Goal: Task Accomplishment & Management: Manage account settings

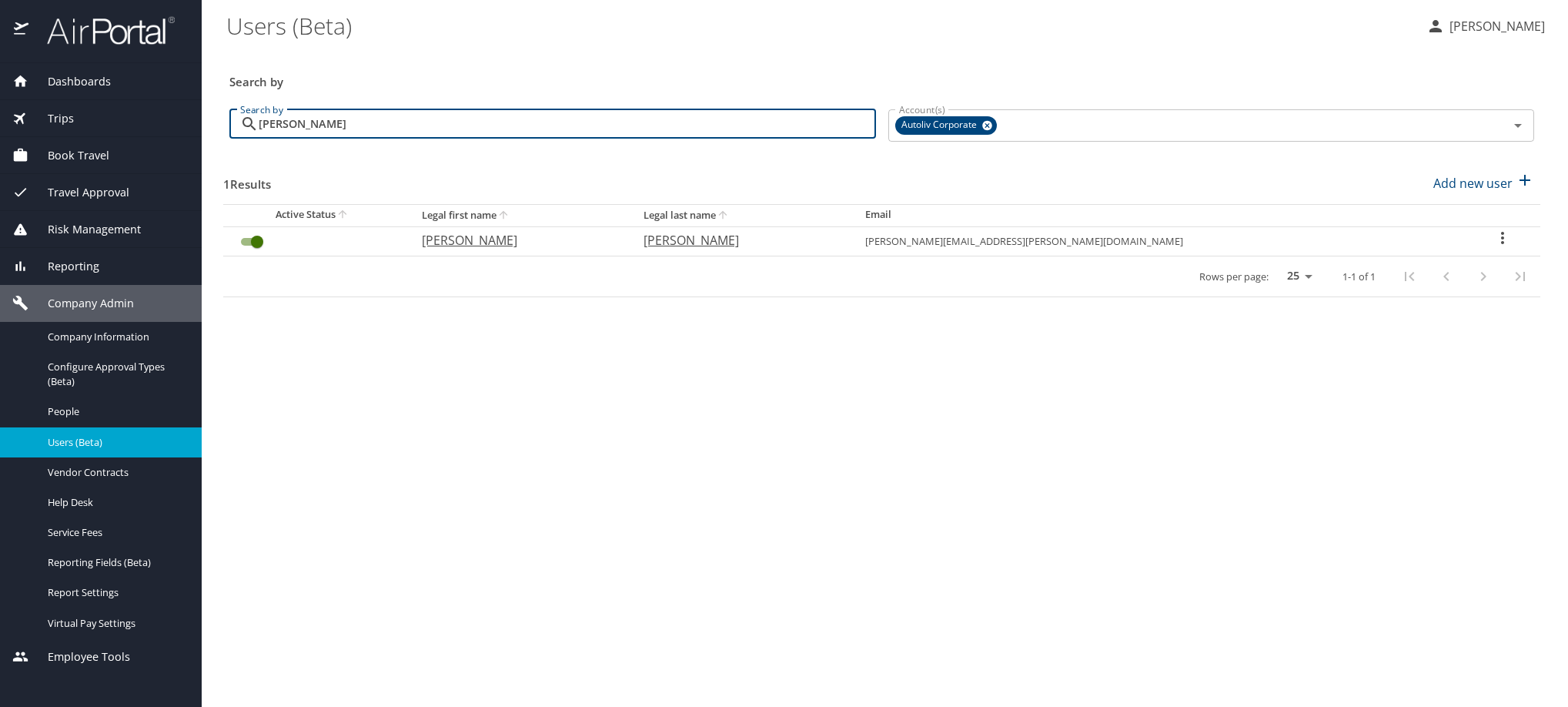
type input "[PERSON_NAME]"
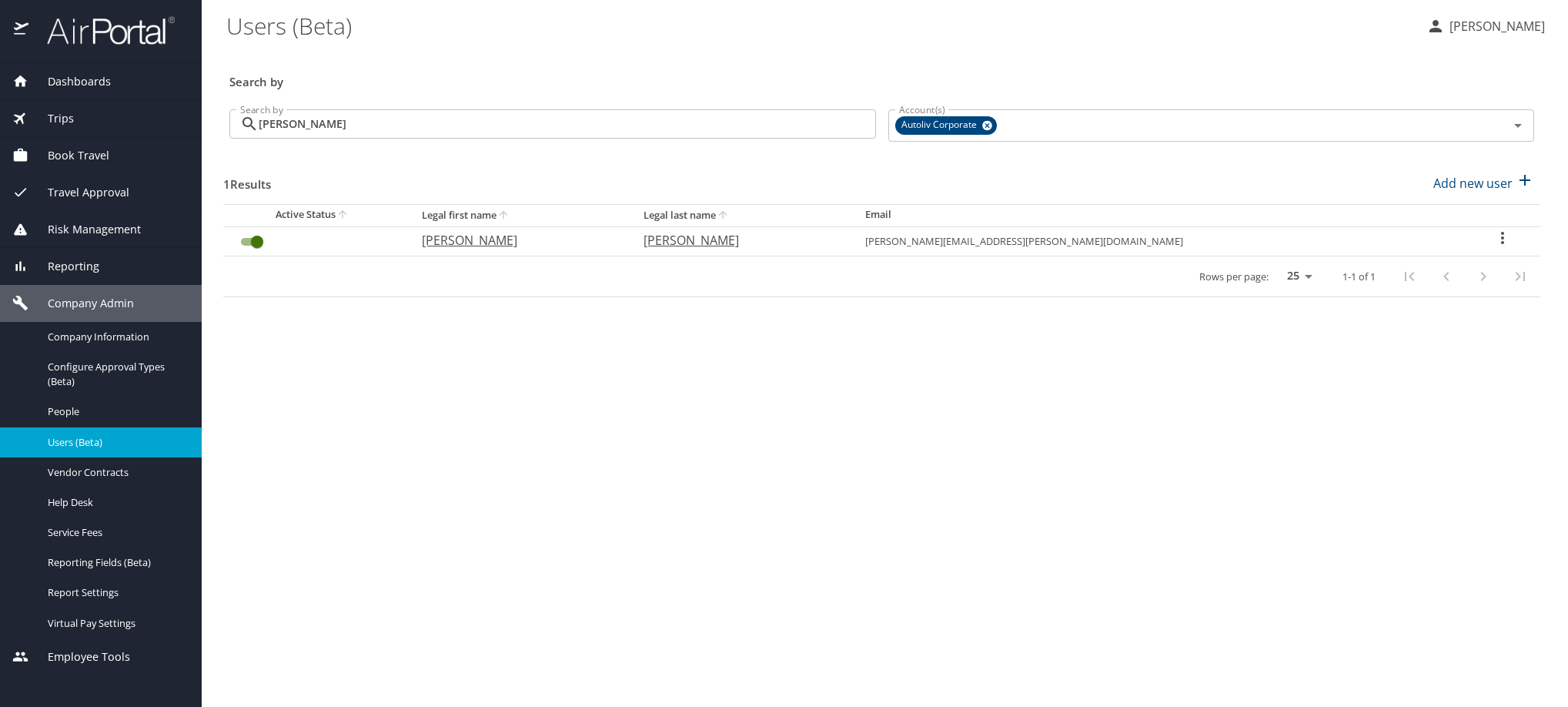
click at [1494, 247] on icon "User Search Table" at bounding box center [1502, 237] width 18 height 18
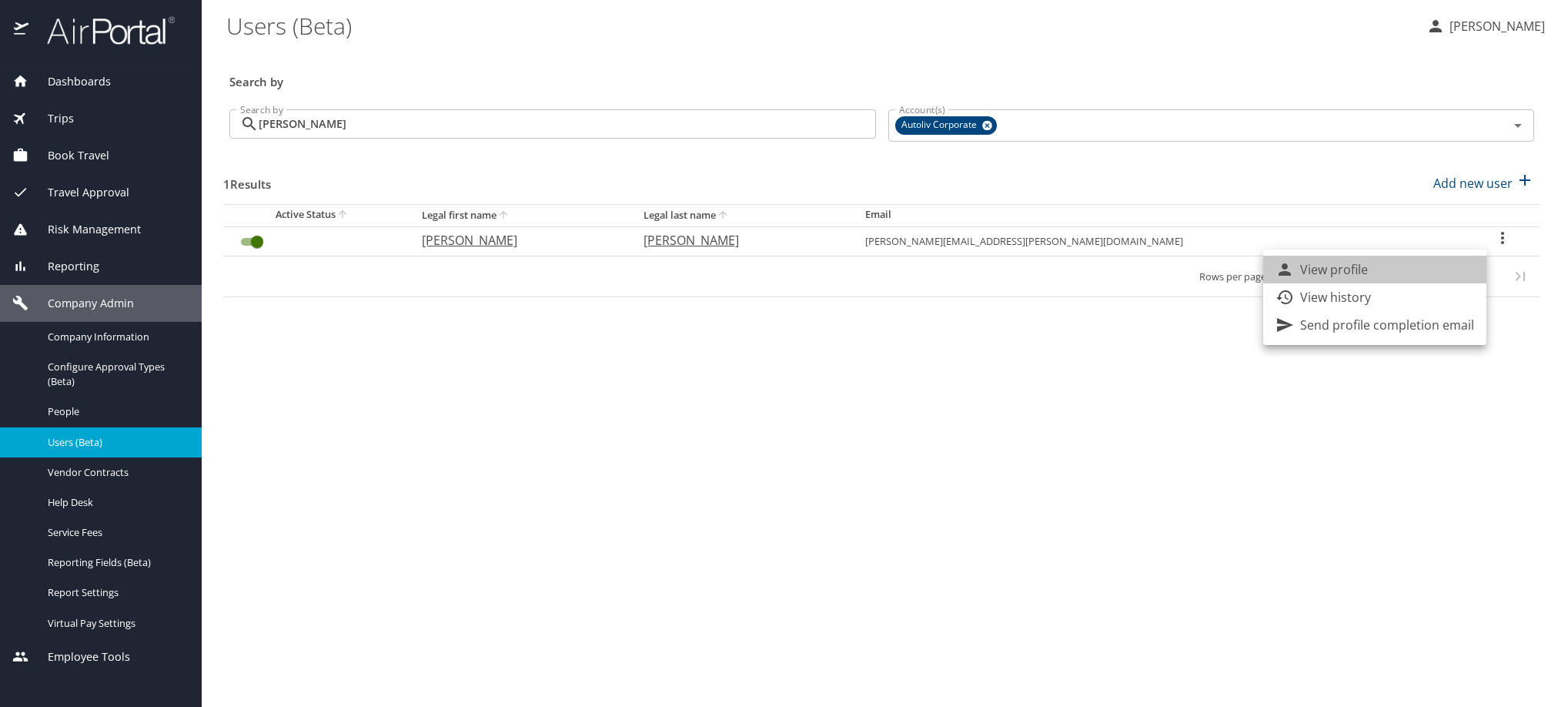
click at [1471, 275] on li "View profile" at bounding box center [1374, 269] width 223 height 28
select select "US"
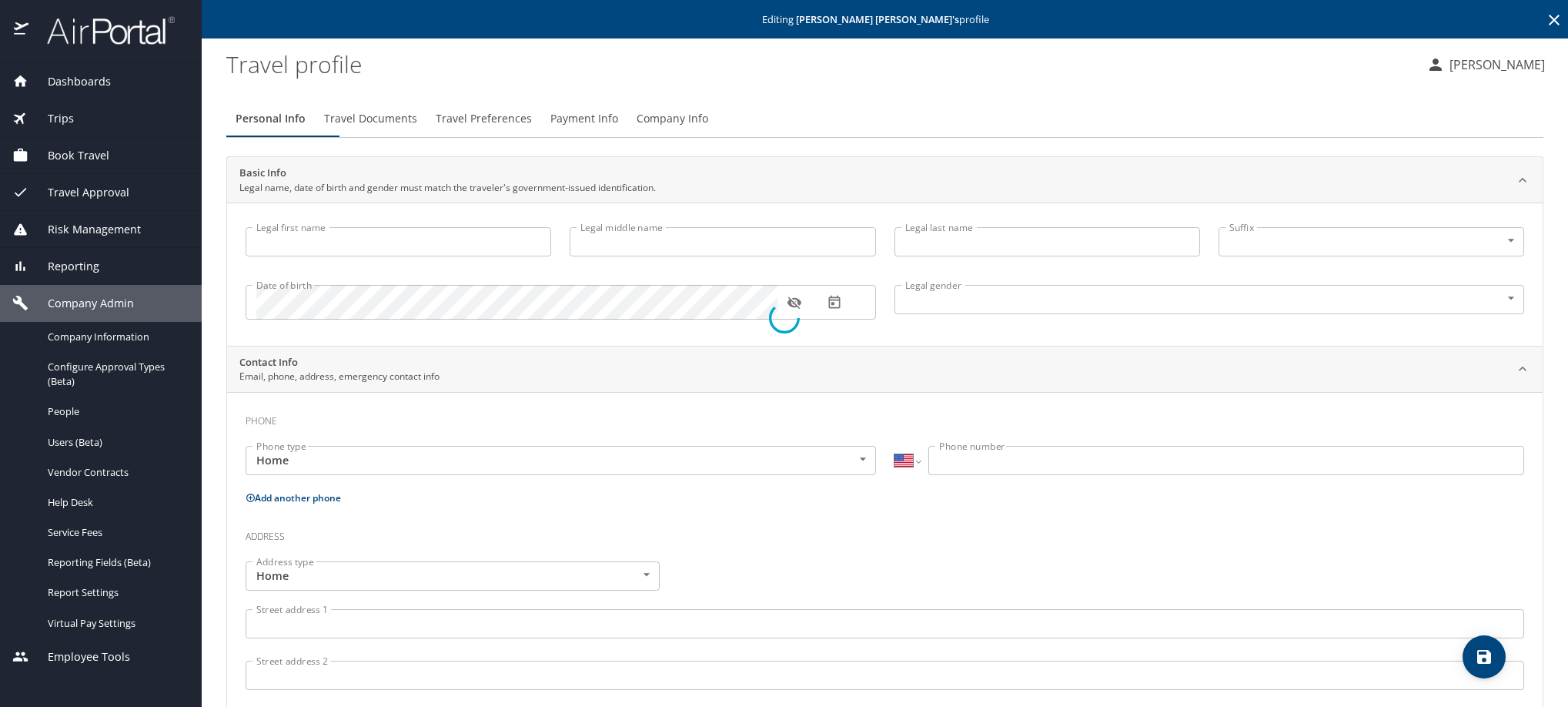
type input "[PERSON_NAME]"
type input "[DEMOGRAPHIC_DATA]"
type input "[PERSON_NAME]"
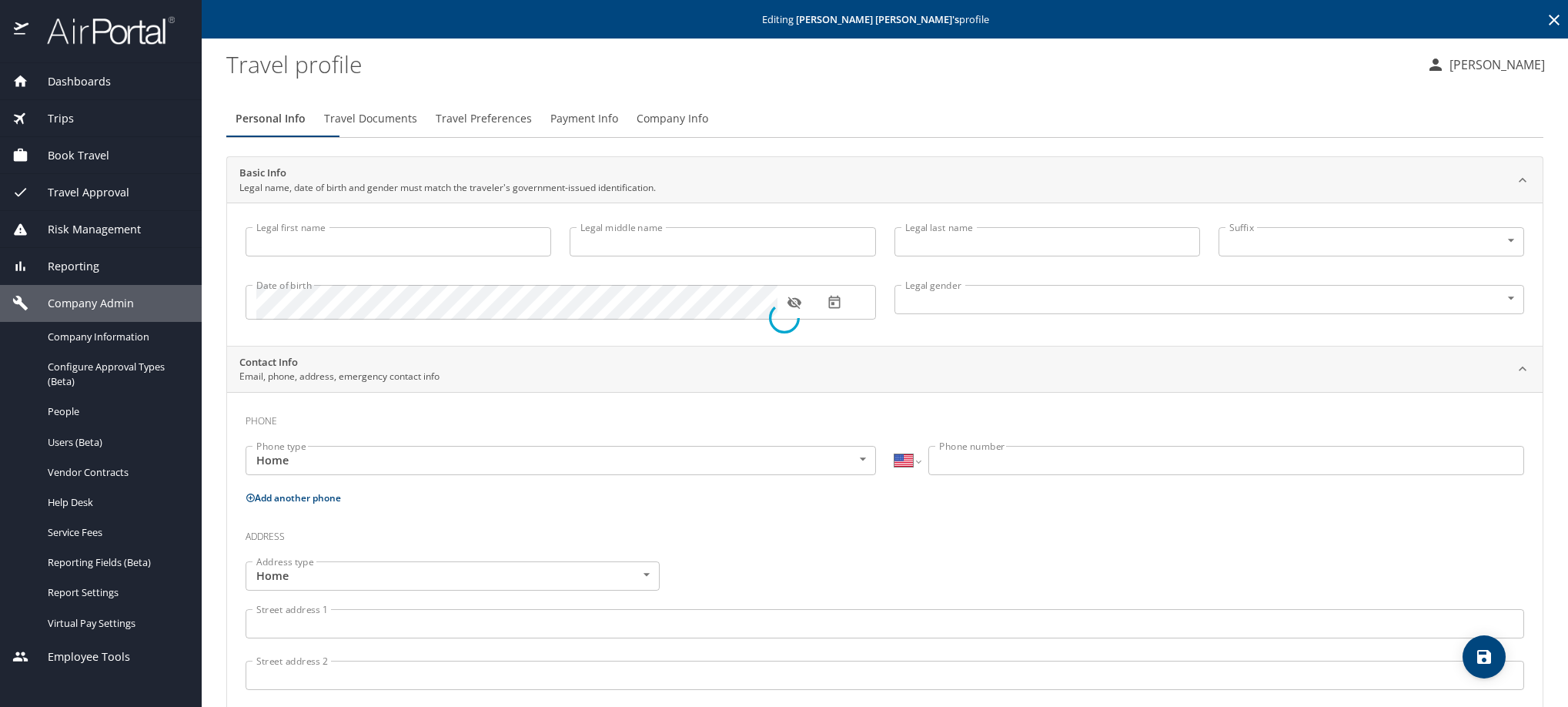
type input "[PERSON_NAME]"
select select "MX"
type input "449 185 1313"
select select "MX"
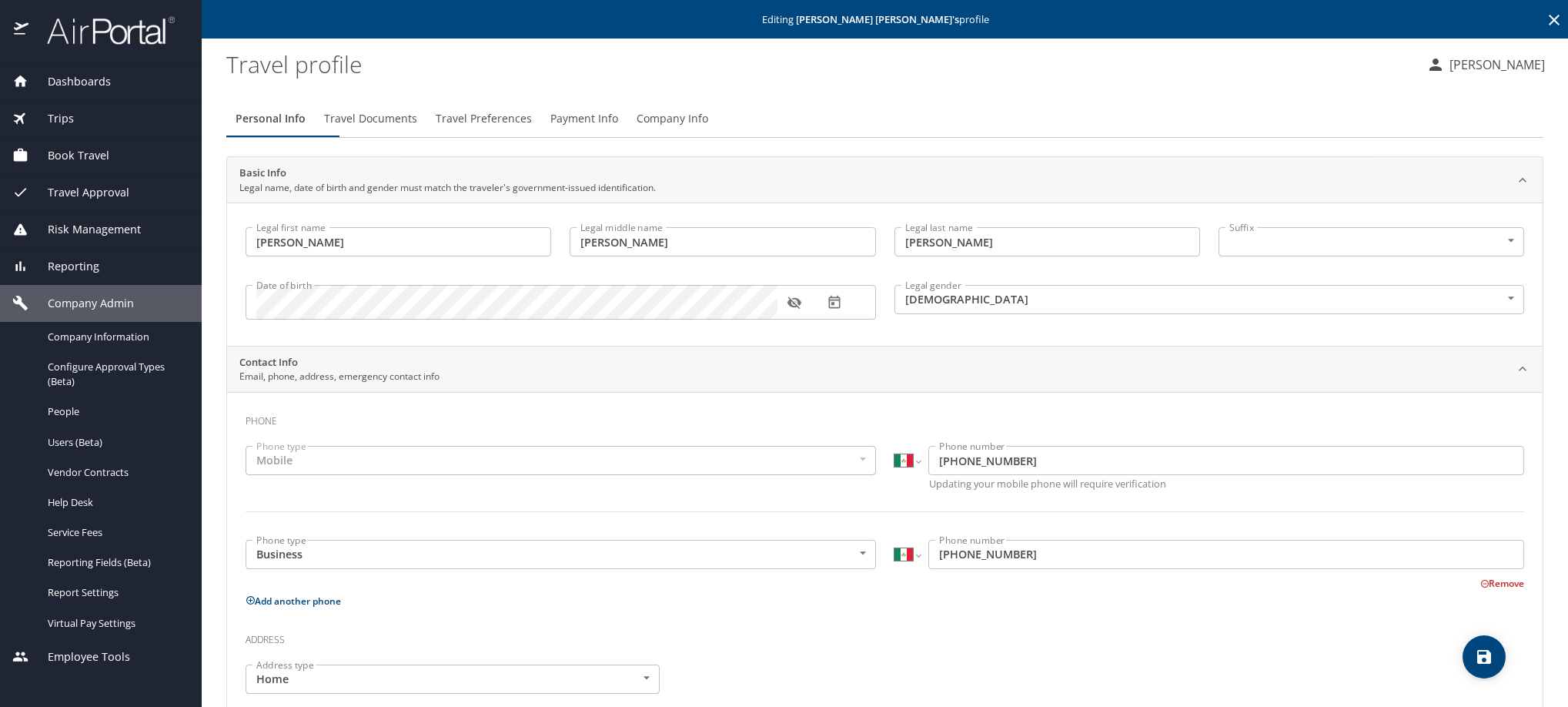
click at [618, 124] on span "Payment Info" at bounding box center [584, 119] width 68 height 19
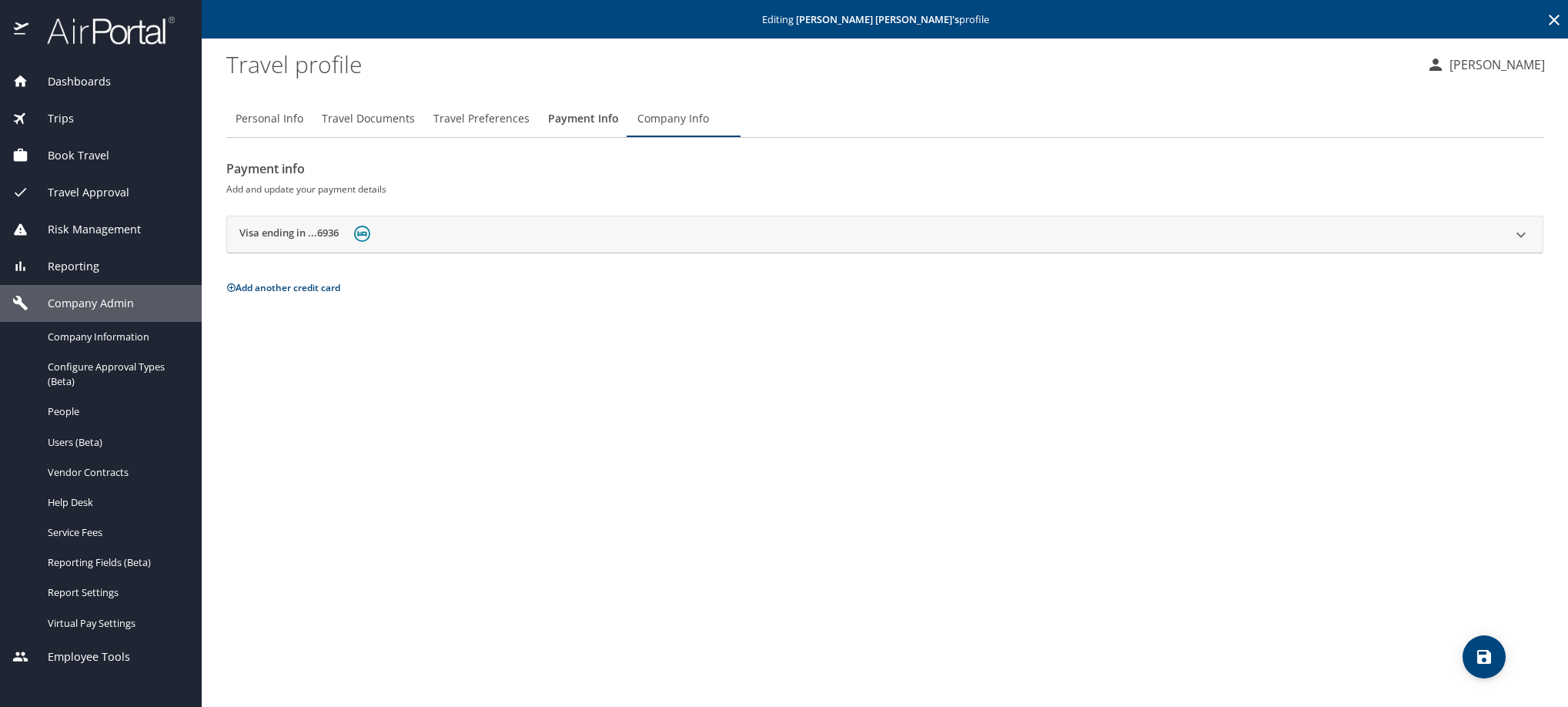
click at [309, 244] on h2 "Visa ending in ...6936" at bounding box center [289, 234] width 99 height 18
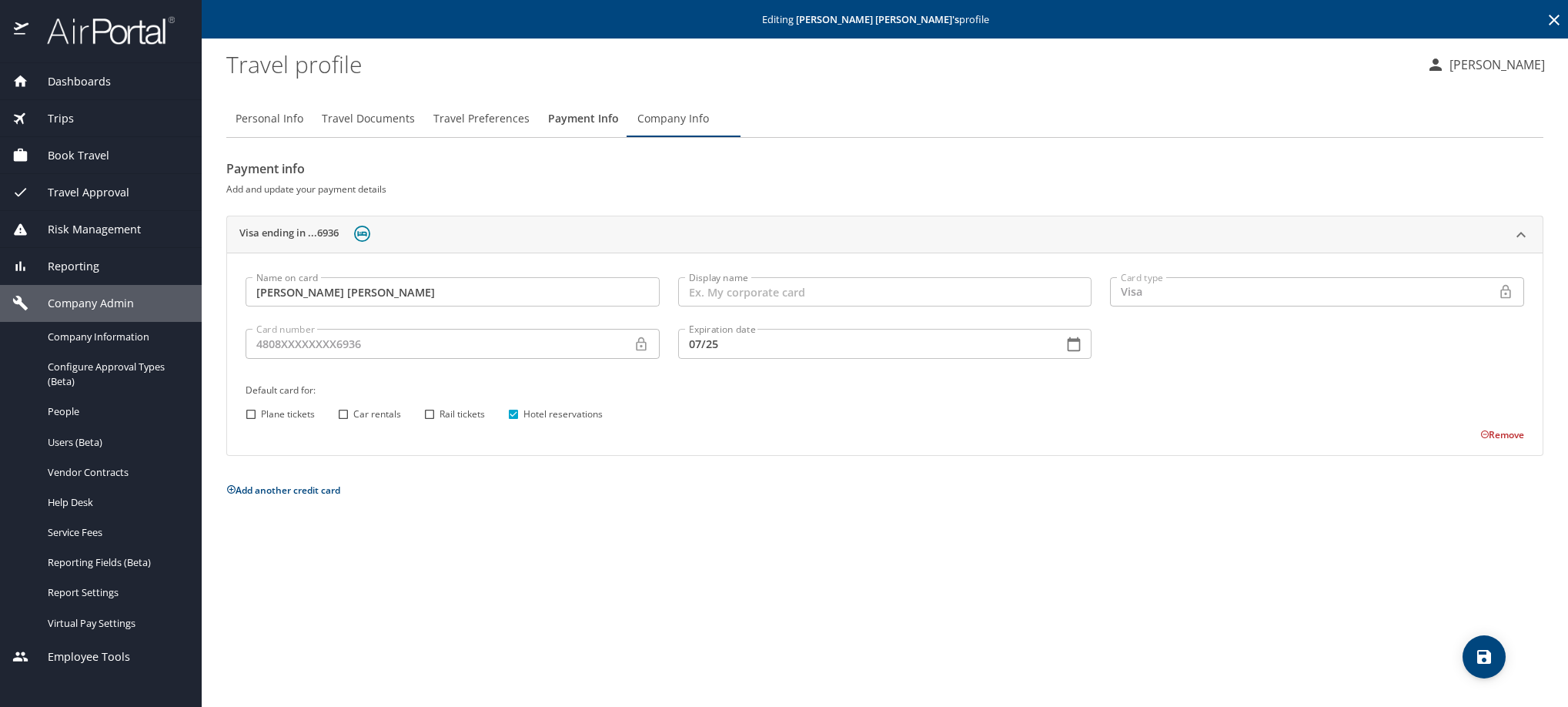
click at [348, 424] on input "Car rentals" at bounding box center [342, 413] width 20 height 20
checkbox input "true"
click at [1491, 660] on icon "save" at bounding box center [1484, 656] width 13 height 13
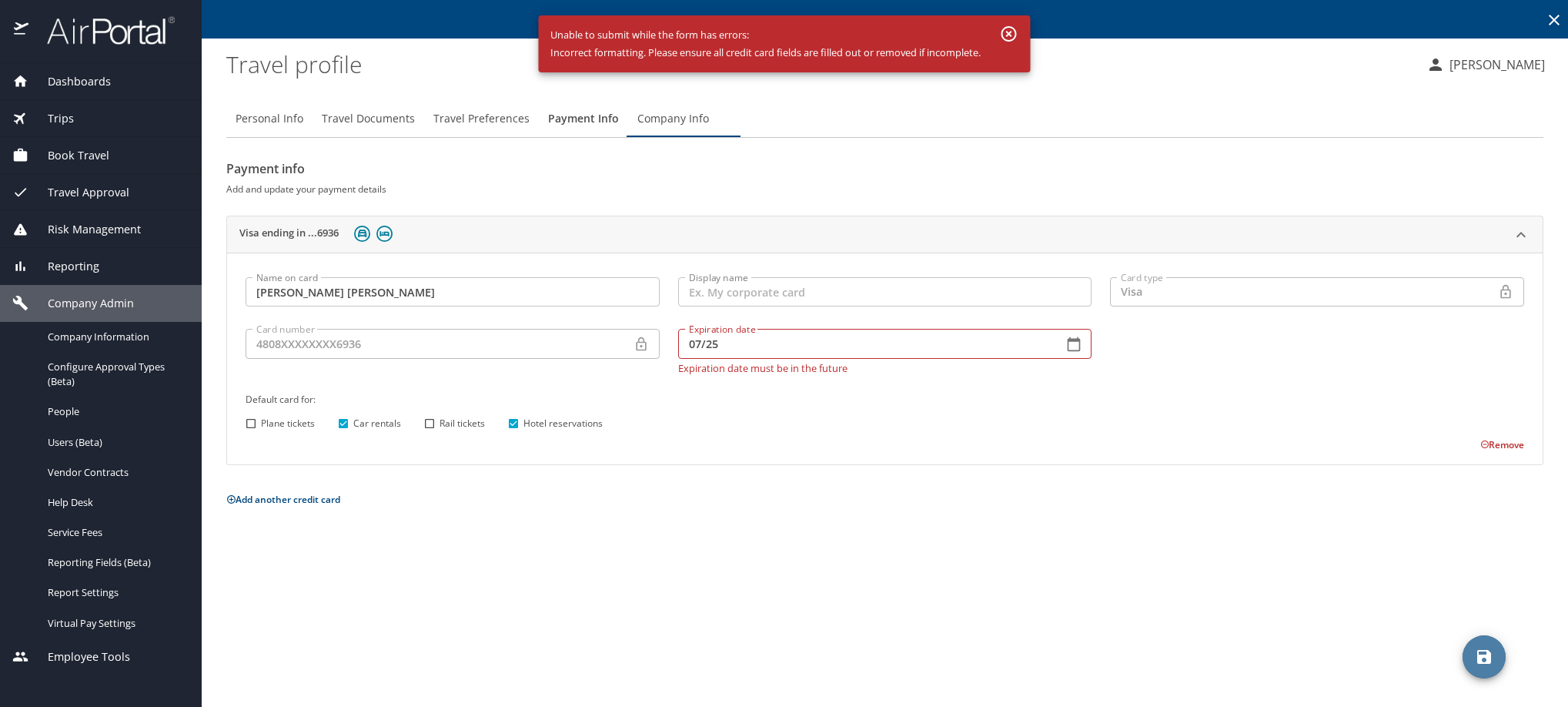
click at [1076, 350] on icon "button" at bounding box center [1074, 343] width 13 height 13
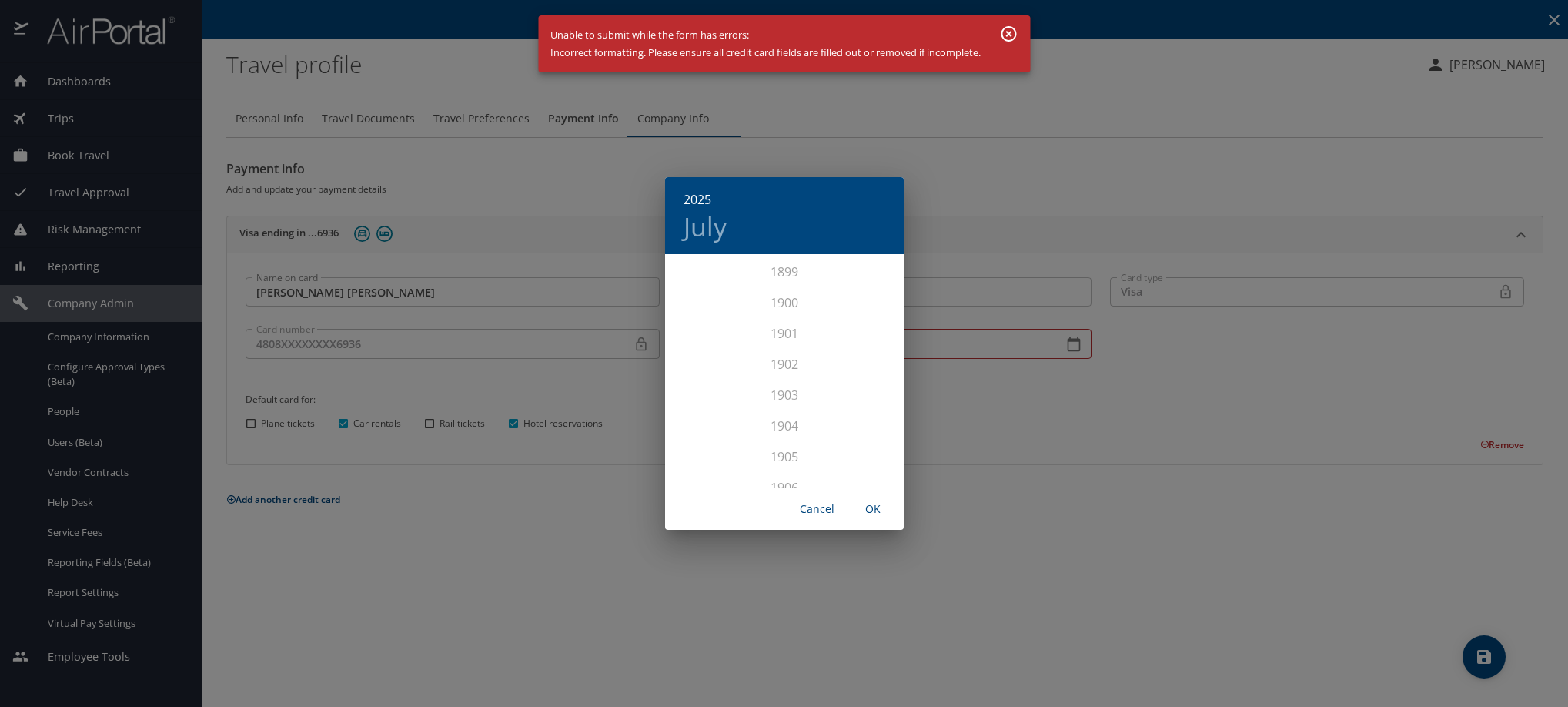
scroll to position [3786, 0]
click at [767, 458] on div "2028" at bounding box center [784, 474] width 238 height 31
click at [882, 508] on span "OK" at bounding box center [872, 509] width 37 height 19
type input "07/28"
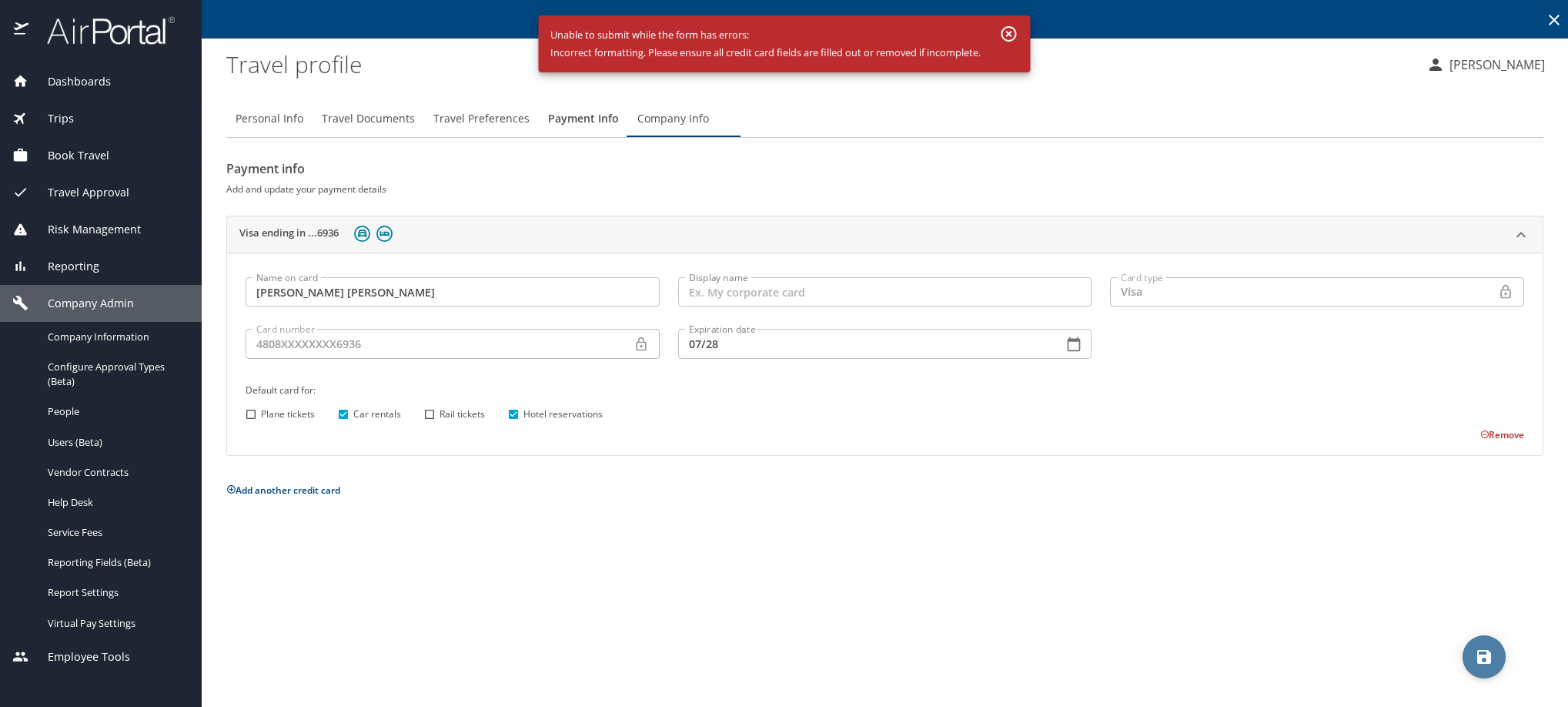
click at [1481, 658] on icon "save" at bounding box center [1484, 656] width 13 height 13
